Goal: Task Accomplishment & Management: Manage account settings

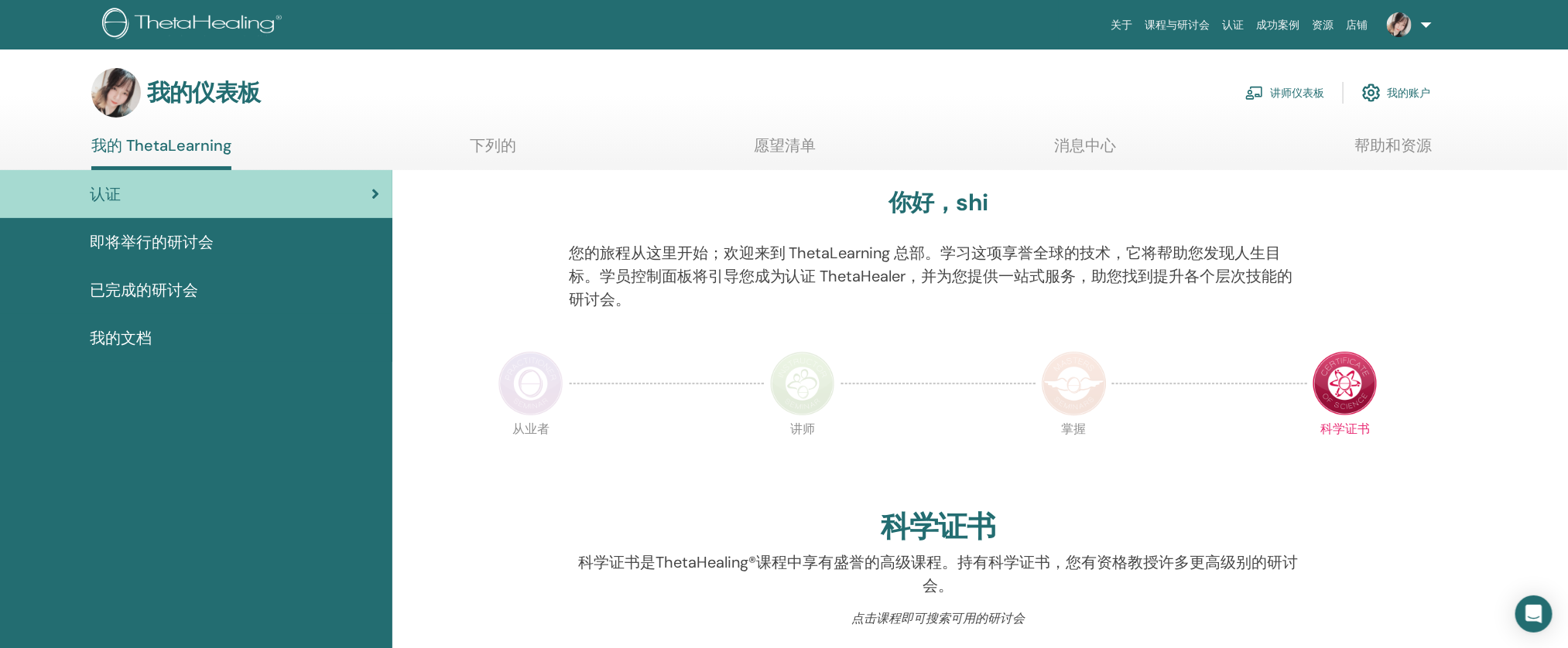
click at [1288, 94] on font "讲师仪表板" at bounding box center [1297, 93] width 55 height 14
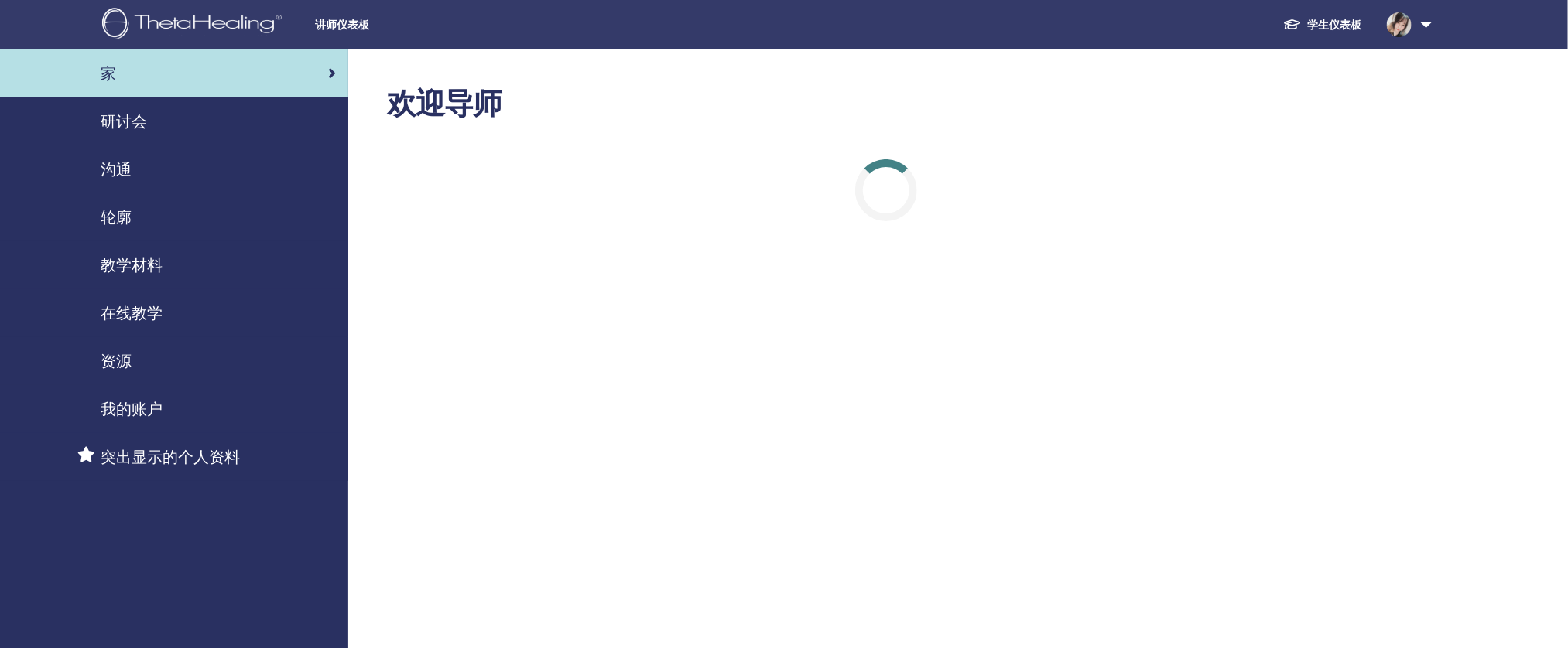
click at [138, 226] on div "轮廓" at bounding box center [174, 217] width 323 height 24
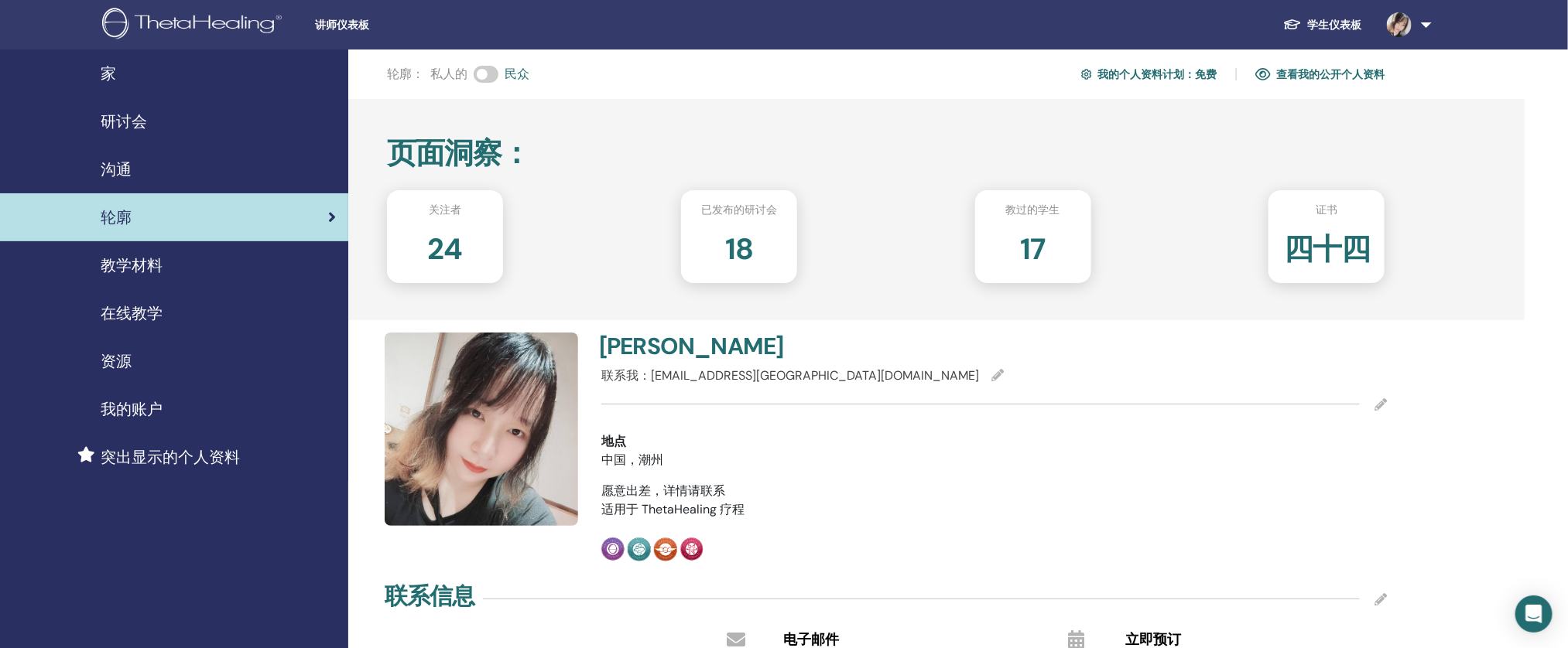
click at [550, 389] on img at bounding box center [481, 429] width 193 height 193
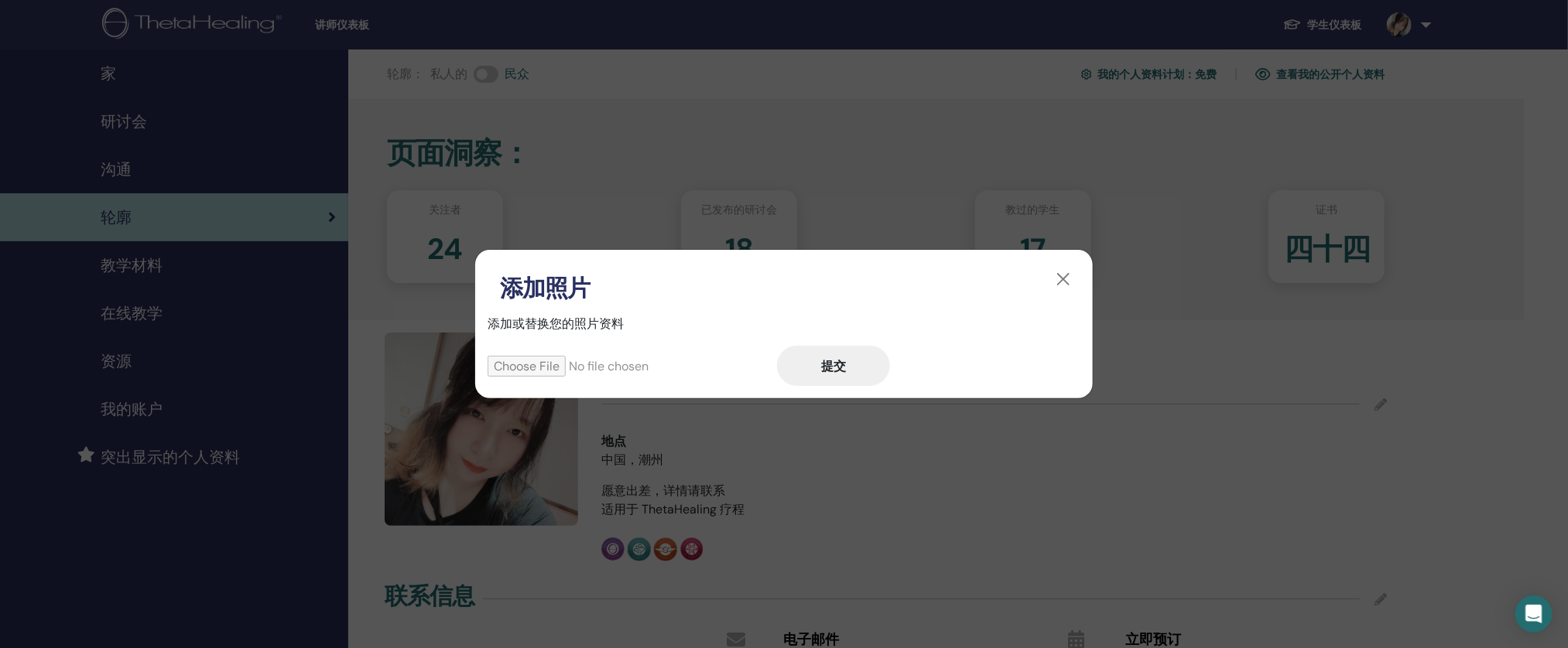
click at [534, 362] on input "file" at bounding box center [632, 366] width 290 height 21
type input "**********"
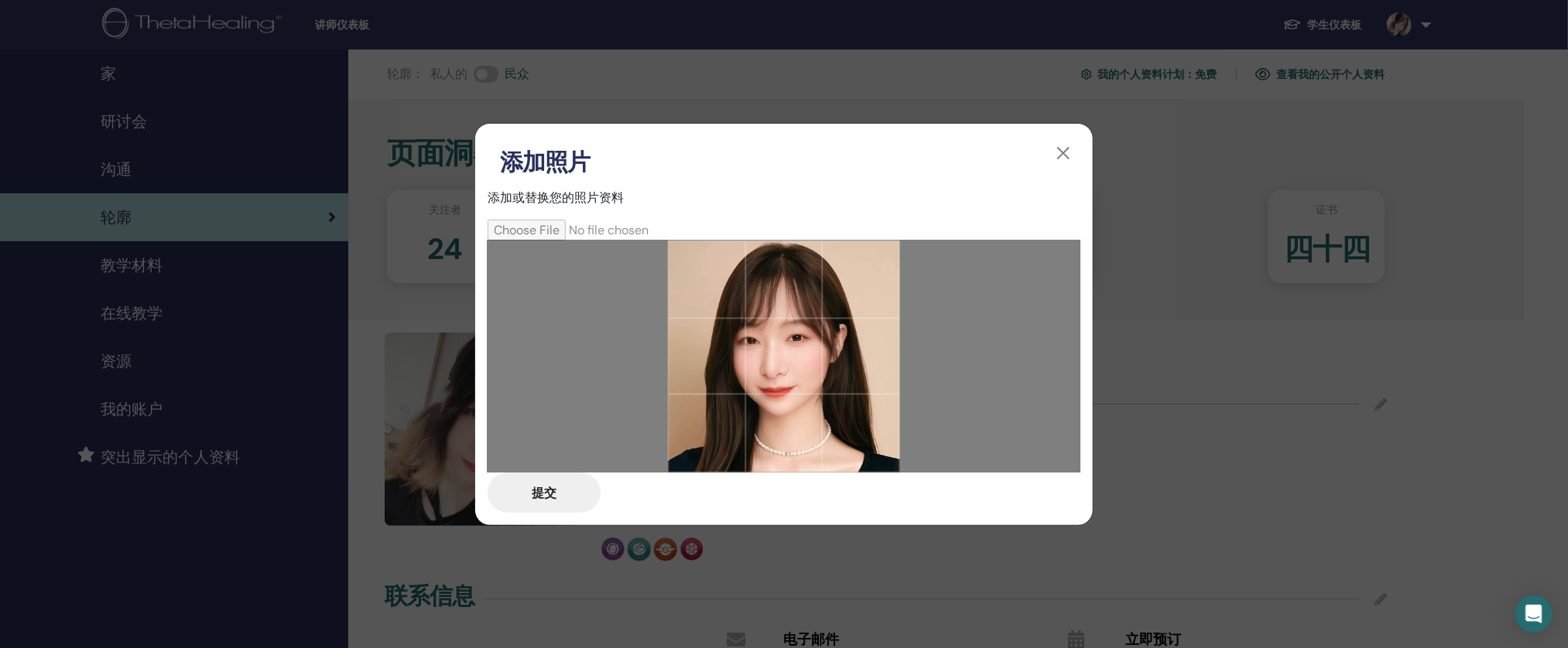
click at [541, 499] on font "提交" at bounding box center [543, 493] width 24 height 16
